Goal: Navigation & Orientation: Find specific page/section

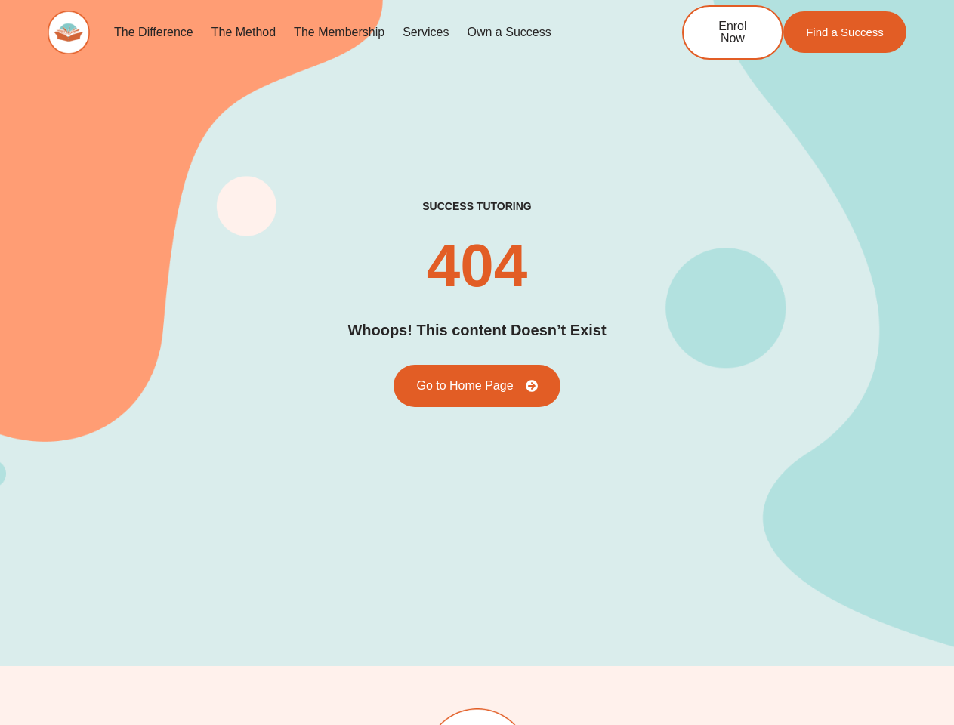
click at [476, 362] on div "success tutoring 404 Whoops! This content Doesn’t Exist Go to Home Page" at bounding box center [477, 303] width 858 height 208
click at [425, 32] on link "Services" at bounding box center [425, 32] width 64 height 35
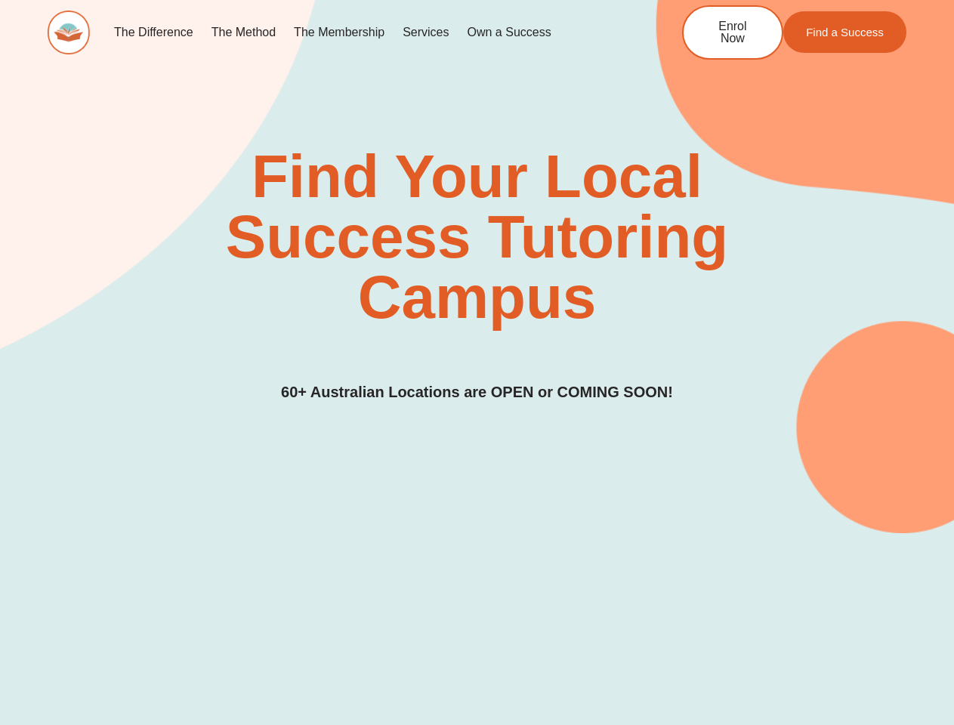
click at [476, 362] on div "Find Your Local Success Tutoring Campus 60+ Australian Locations are OPEN or CO…" at bounding box center [477, 274] width 858 height 257
click at [425, 32] on link "Services" at bounding box center [425, 32] width 64 height 35
